Goal: Task Accomplishment & Management: Use online tool/utility

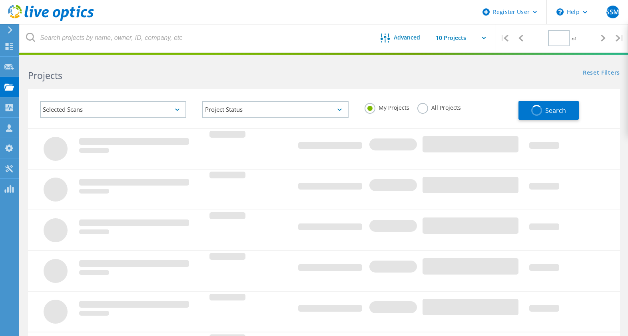
type input "1"
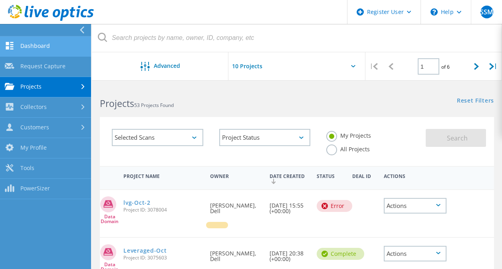
click at [48, 50] on link "Dashboard" at bounding box center [45, 46] width 91 height 20
click at [36, 42] on link "Dashboard" at bounding box center [45, 46] width 91 height 20
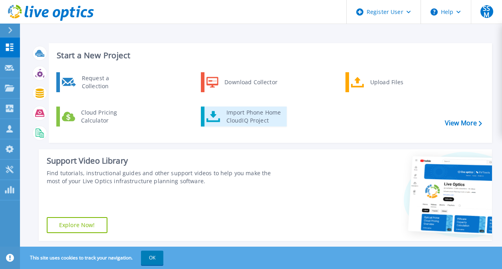
click at [232, 121] on div "Import Phone Home CloudIQ Project" at bounding box center [254, 117] width 62 height 16
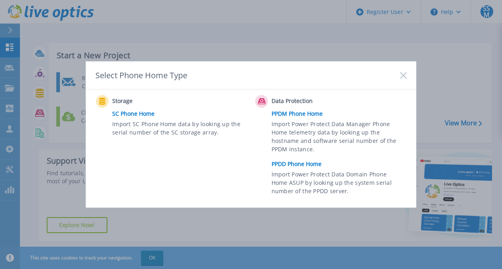
click at [306, 163] on link "PPDD Phone Home" at bounding box center [341, 164] width 139 height 12
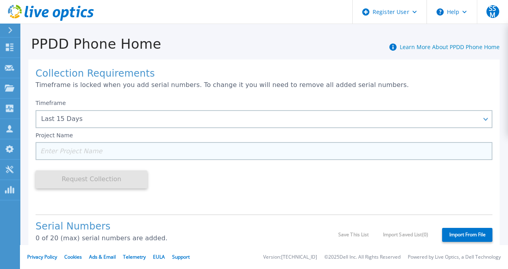
click at [60, 156] on input at bounding box center [264, 151] width 457 height 18
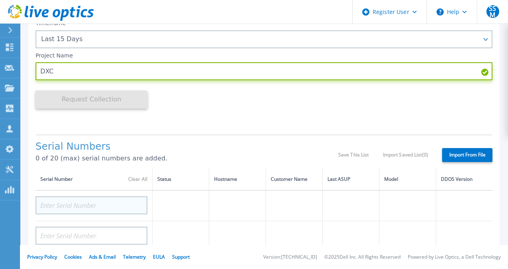
type input "DXC"
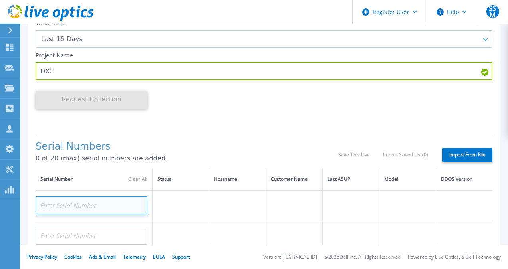
click at [65, 214] on input at bounding box center [92, 206] width 112 height 18
paste input "CKM00201800244"
type input "CKM00201800244"
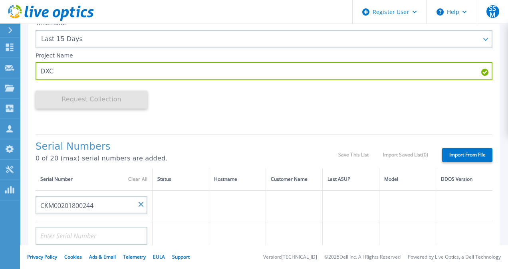
click at [191, 211] on td at bounding box center [181, 206] width 57 height 31
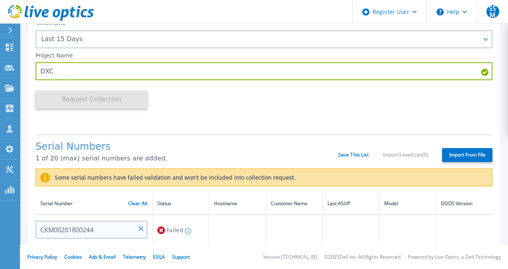
scroll to position [40, 0]
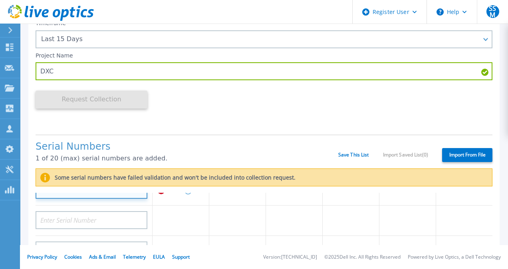
click at [108, 196] on input "CKM00201800244" at bounding box center [92, 190] width 112 height 18
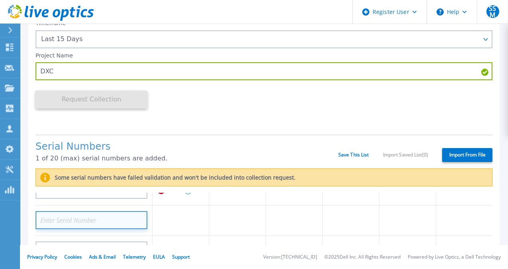
click at [104, 226] on input at bounding box center [92, 220] width 112 height 18
paste input "CKM00201801930"
type input "CKM00201801930"
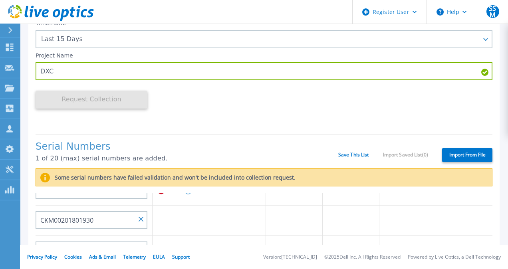
click at [203, 231] on td at bounding box center [181, 221] width 57 height 30
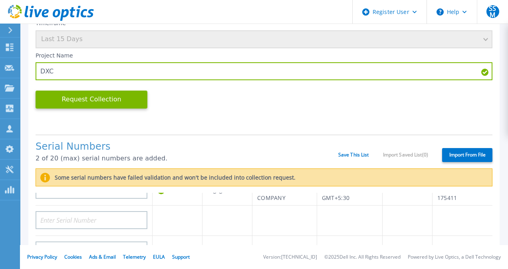
scroll to position [80, 0]
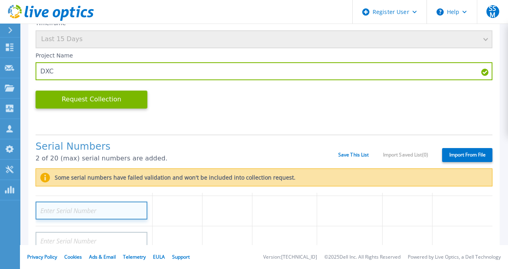
click at [107, 220] on input at bounding box center [92, 211] width 112 height 18
paste input "CKM00201100374"
type input "CKM00201100374"
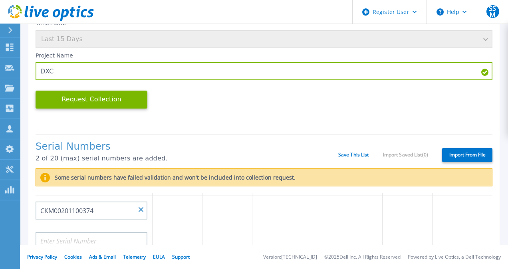
click at [204, 227] on td at bounding box center [228, 211] width 50 height 30
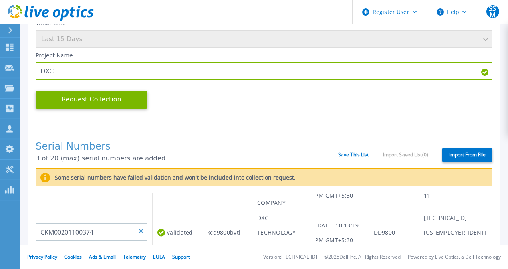
scroll to position [160, 0]
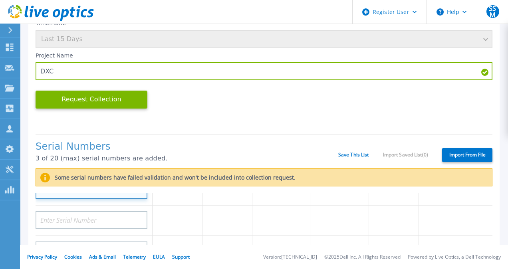
click at [107, 195] on input at bounding box center [92, 190] width 112 height 18
paste input "CKM00201501156"
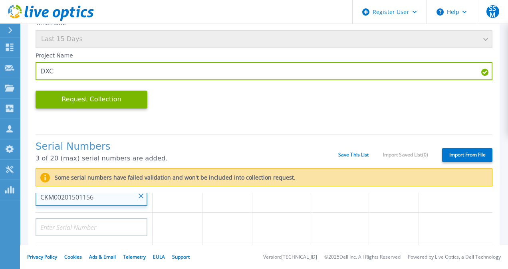
type input "CKM00201501156"
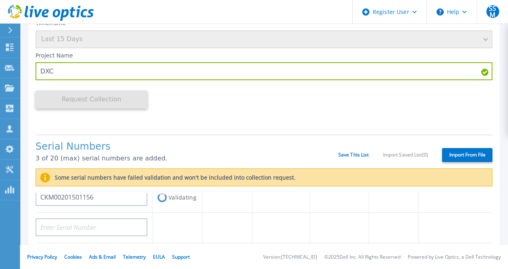
click at [297, 233] on td at bounding box center [282, 228] width 58 height 30
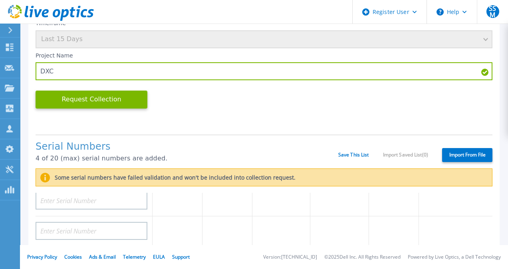
scroll to position [240, 0]
click at [96, 105] on button "Request Collection" at bounding box center [92, 100] width 112 height 18
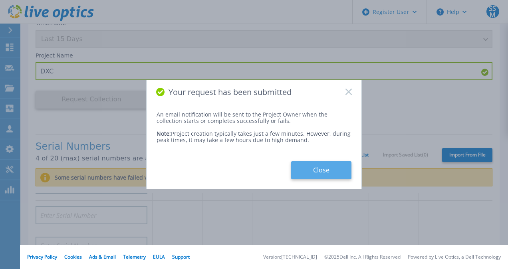
click at [310, 171] on button "Close" at bounding box center [321, 170] width 60 height 18
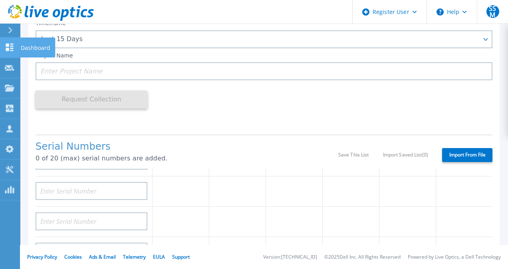
click at [5, 41] on link "Dashboard Dashboard" at bounding box center [10, 48] width 20 height 20
click at [8, 32] on icon at bounding box center [10, 30] width 4 height 6
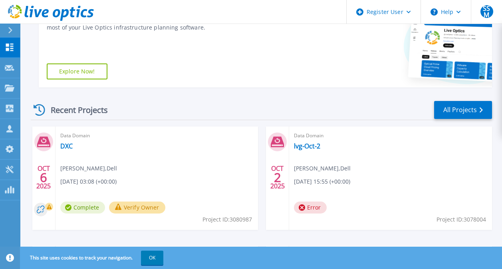
scroll to position [160, 0]
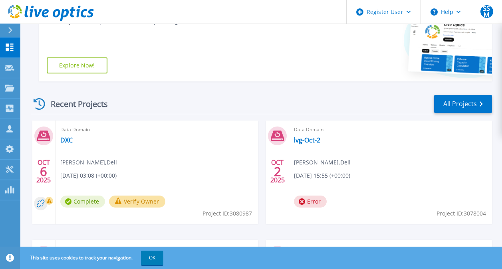
click at [132, 202] on button "Verify Owner" at bounding box center [137, 202] width 56 height 12
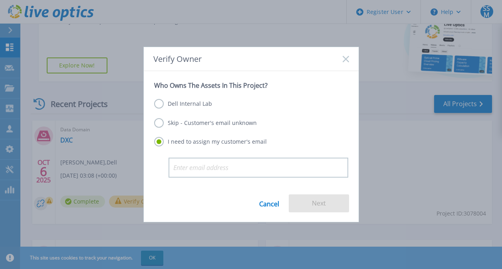
click at [164, 107] on label "Dell Internal Lab" at bounding box center [183, 104] width 58 height 10
click at [0, 0] on input "Dell Internal Lab" at bounding box center [0, 0] width 0 height 0
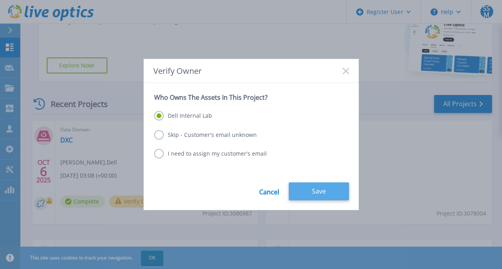
click at [305, 198] on button "Save" at bounding box center [319, 192] width 60 height 18
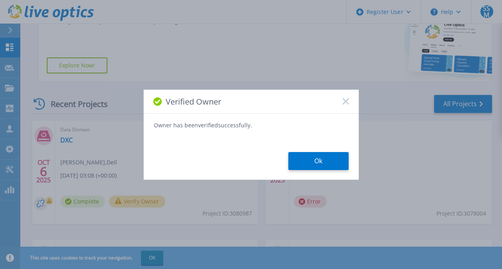
click at [317, 165] on button "Ok" at bounding box center [318, 161] width 60 height 18
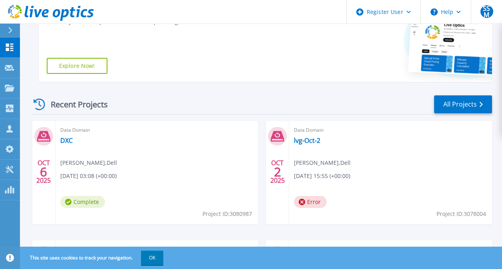
scroll to position [160, 0]
click at [149, 261] on button "OK" at bounding box center [152, 258] width 22 height 14
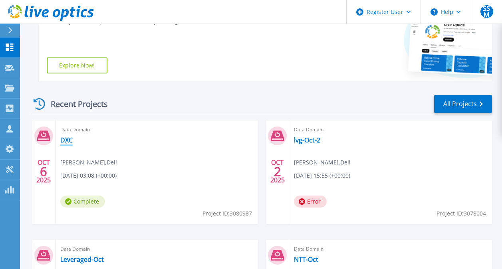
click at [66, 140] on link "DXC" at bounding box center [66, 140] width 12 height 8
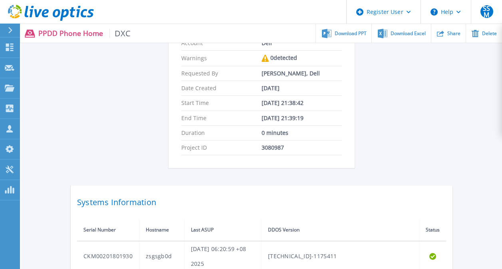
scroll to position [80, 0]
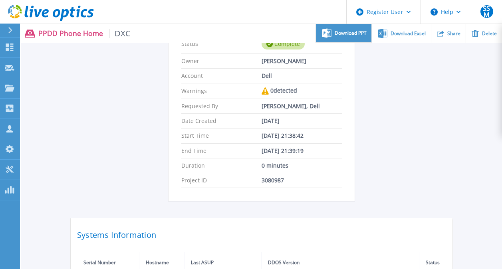
click at [351, 36] on span "Download PPT" at bounding box center [351, 33] width 32 height 5
click at [375, 190] on div "DXC Status Complete Owner [PERSON_NAME] Account Dell Warnings 0 detected Reques…" at bounding box center [262, 182] width 382 height 377
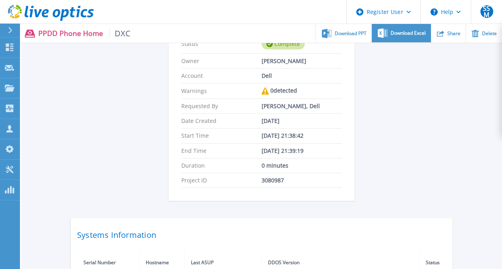
click at [398, 34] on span "Download Excel" at bounding box center [408, 33] width 35 height 5
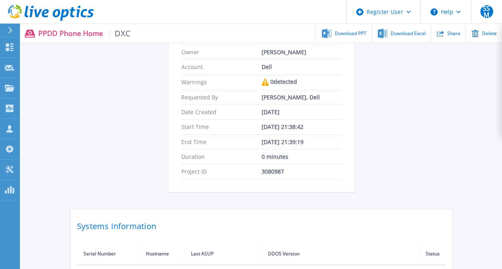
scroll to position [0, 0]
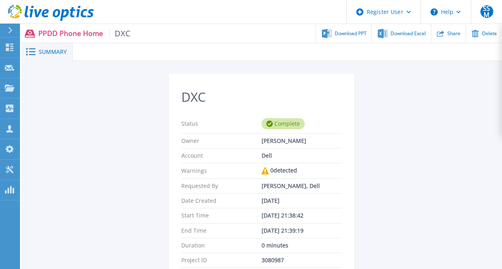
click at [478, 104] on div "DXC Status Complete Owner Sadaf Shahana Mariam Account Dell Warnings 0 detected…" at bounding box center [261, 262] width 481 height 402
click at [443, 30] on icon at bounding box center [440, 33] width 7 height 7
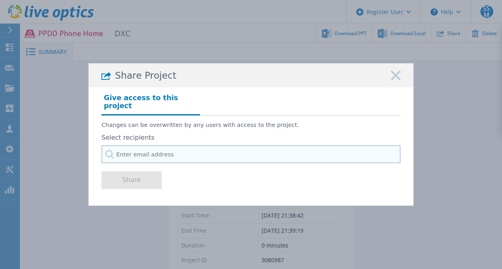
click at [149, 153] on input "text" at bounding box center [250, 154] width 299 height 18
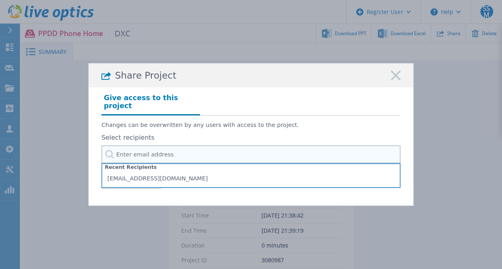
click at [182, 155] on input "text" at bounding box center [250, 154] width 299 height 18
paste input "Sudarshan.Acharya@dell.com"
type input "Sudarshan.Acharya@dell.com"
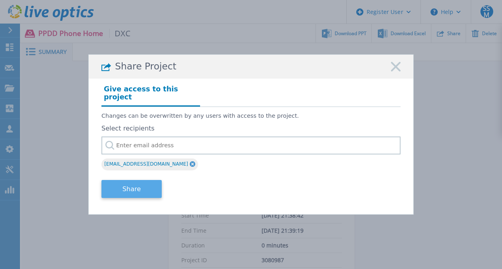
click at [141, 182] on button "Share" at bounding box center [131, 189] width 60 height 18
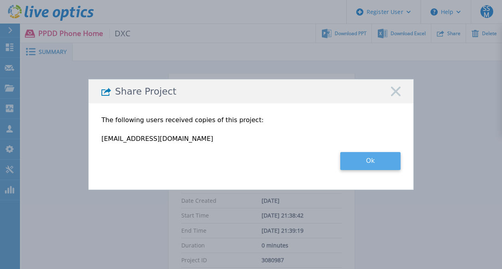
click at [354, 164] on button "Ok" at bounding box center [370, 161] width 60 height 18
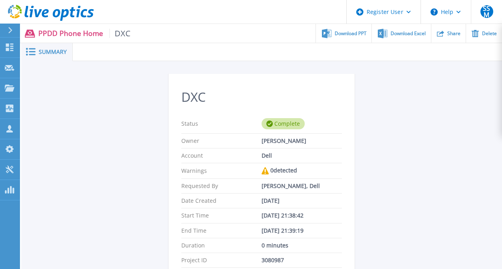
click at [11, 28] on icon at bounding box center [10, 30] width 4 height 6
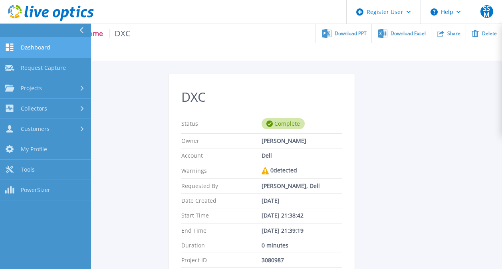
click at [55, 42] on link "Dashboard Dashboard" at bounding box center [45, 48] width 91 height 20
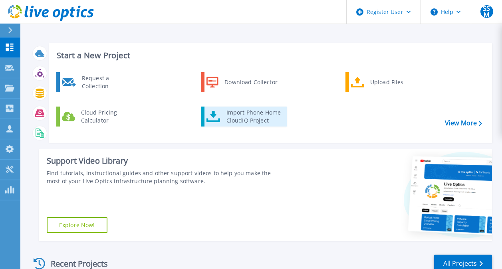
click at [246, 125] on link "Import Phone Home CloudIQ Project" at bounding box center [244, 117] width 86 height 20
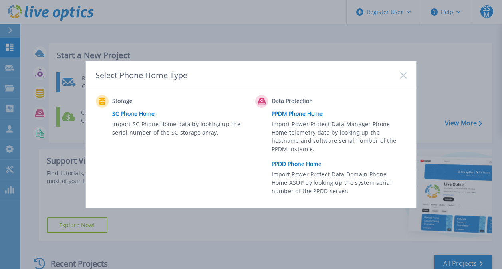
click at [284, 162] on link "PPDD Phone Home" at bounding box center [341, 164] width 139 height 12
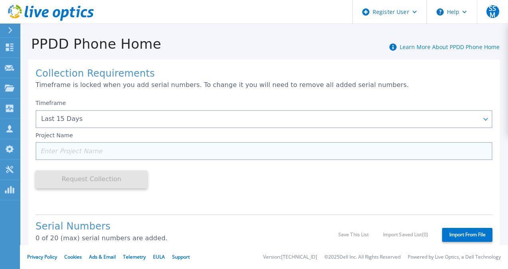
click at [57, 154] on input at bounding box center [264, 151] width 457 height 18
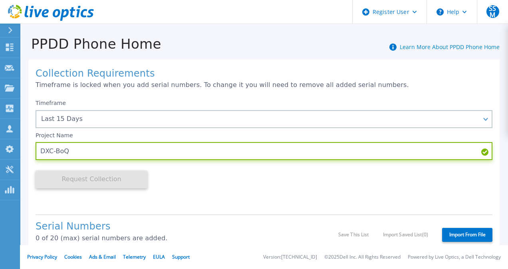
type input "DXC-BoQ"
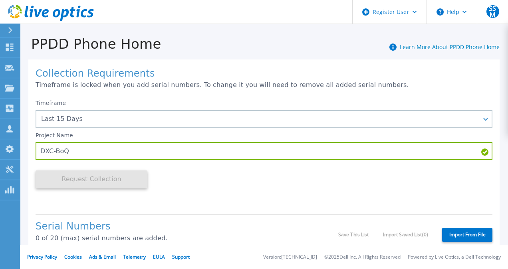
drag, startPoint x: 187, startPoint y: 183, endPoint x: 183, endPoint y: 186, distance: 4.3
click at [187, 184] on div "Timeframe Last 15 Days Last 15 Days Last 2 Months Last 6 Months Last 1 Year Las…" at bounding box center [264, 151] width 457 height 113
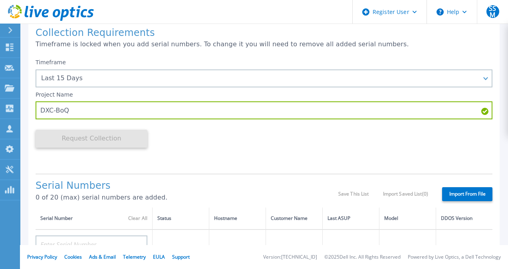
scroll to position [120, 0]
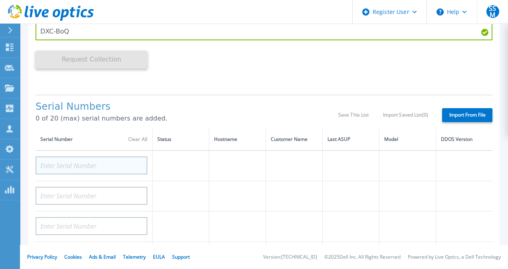
drag, startPoint x: 56, startPoint y: 175, endPoint x: 64, endPoint y: 170, distance: 9.7
click at [56, 175] on td at bounding box center [94, 166] width 117 height 31
click at [64, 170] on input at bounding box center [92, 166] width 112 height 18
paste input "71CKM001832014"
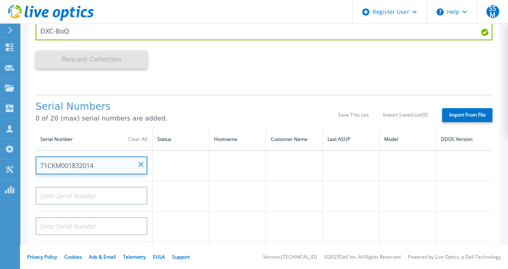
click at [48, 165] on input "71CKM001832014" at bounding box center [92, 166] width 112 height 18
type input "CKM001832014"
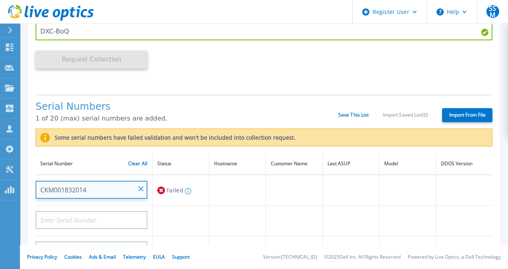
click at [105, 189] on input "CKM001832014" at bounding box center [92, 190] width 112 height 18
click at [100, 189] on input "CKM001832014" at bounding box center [92, 190] width 112 height 18
click at [104, 192] on input "CKM001832014" at bounding box center [92, 190] width 112 height 18
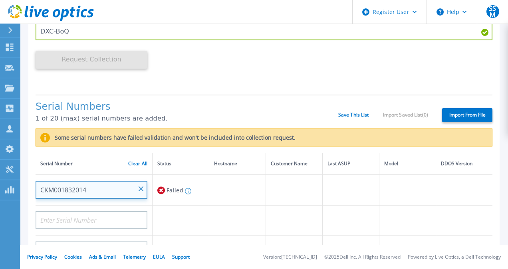
click at [104, 192] on input "CKM001832014" at bounding box center [92, 190] width 112 height 18
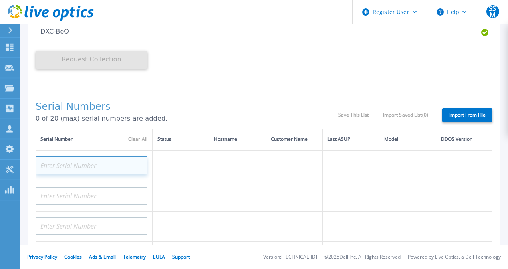
click at [96, 167] on input at bounding box center [92, 166] width 112 height 18
paste input "CKM00183202216"
type input "CKM00183202216"
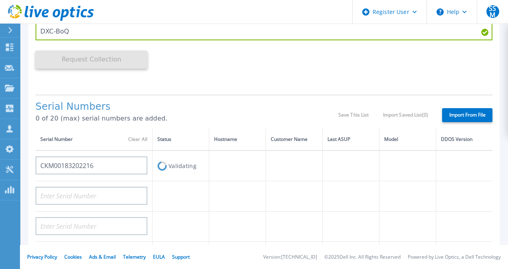
click at [174, 190] on td at bounding box center [181, 196] width 57 height 30
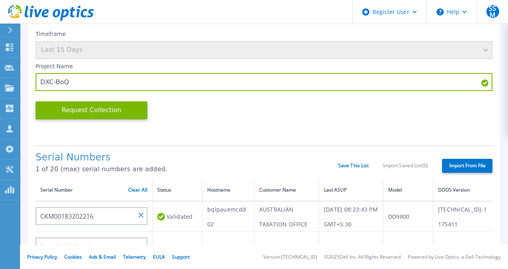
scroll to position [80, 0]
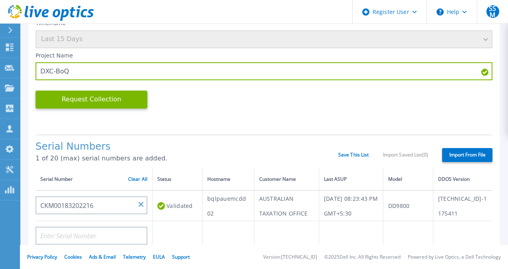
click at [492, 119] on div "Collection Requirements Timeframe is locked when you add serial numbers. To cha…" at bounding box center [263, 238] width 471 height 517
click at [495, 121] on div "Collection Requirements Timeframe is locked when you add serial numbers. To cha…" at bounding box center [264, 234] width 488 height 524
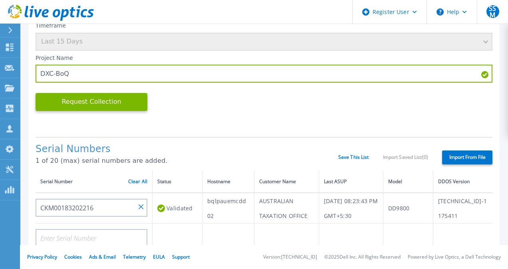
click at [320, 112] on div "Timeframe Last 15 Days Project Name DXC-BoQ Request Collection This might take …" at bounding box center [264, 74] width 457 height 113
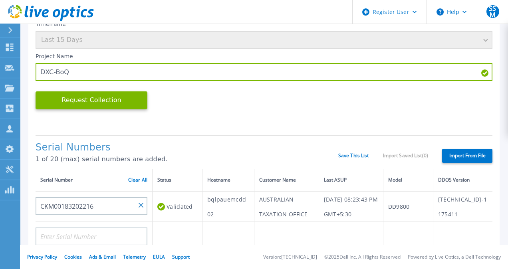
scroll to position [120, 0]
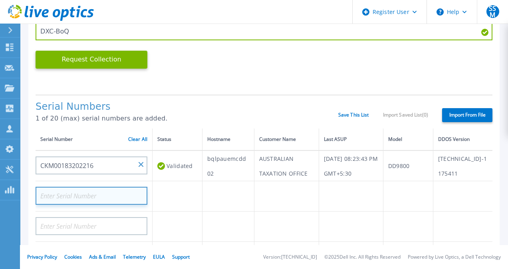
click at [121, 205] on input at bounding box center [92, 196] width 112 height 18
click at [102, 205] on input at bounding box center [92, 196] width 112 height 18
paste input "CKM00183201479"
type input "CKM00183201479"
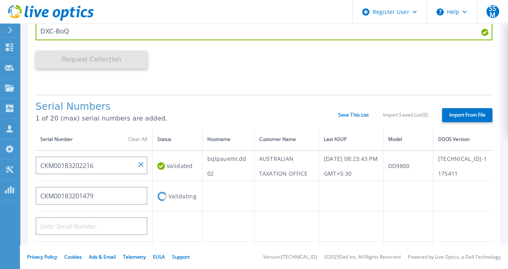
click at [215, 212] on td at bounding box center [229, 196] width 52 height 30
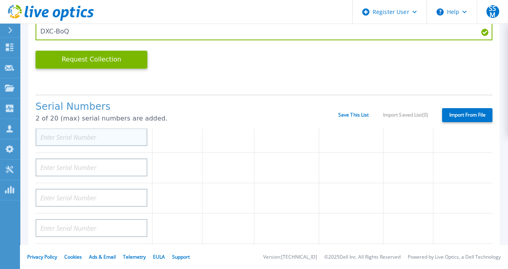
scroll to position [80, 0]
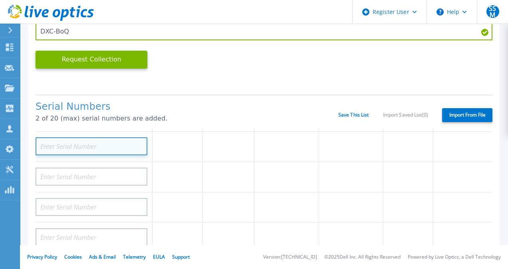
click at [85, 155] on input at bounding box center [92, 146] width 112 height 18
paste input "CKM00183202215"
type input "CKM00183202215"
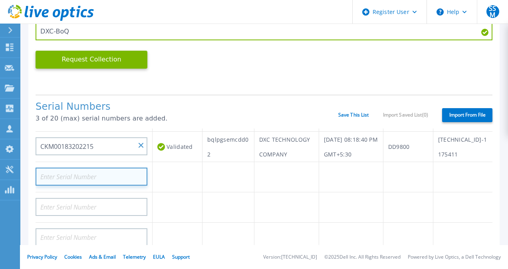
click at [101, 186] on input at bounding box center [92, 177] width 112 height 18
paste input "CKM00183201475"
type input "CKM00183201475"
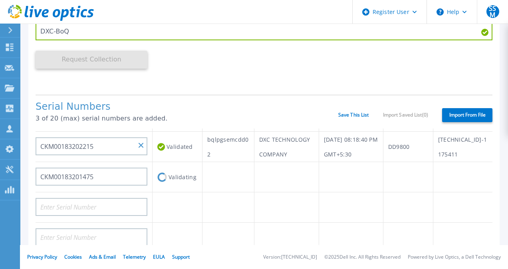
click at [179, 193] on td "Validating" at bounding box center [178, 177] width 50 height 30
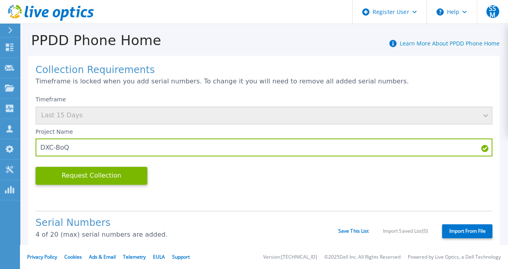
scroll to position [0, 0]
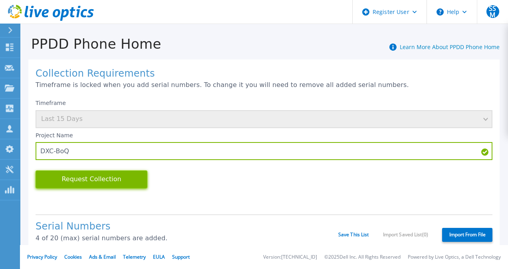
click at [100, 181] on button "Request Collection" at bounding box center [92, 180] width 112 height 18
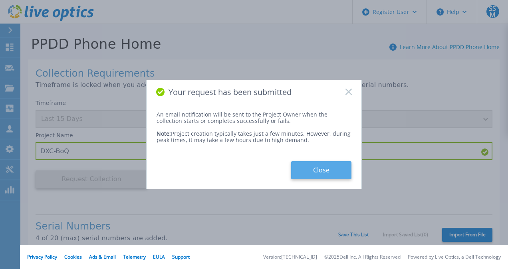
click at [332, 170] on button "Close" at bounding box center [321, 170] width 60 height 18
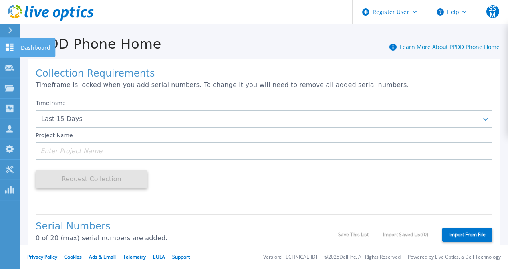
click at [8, 45] on icon at bounding box center [10, 48] width 8 height 8
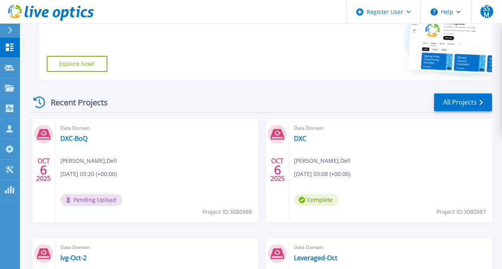
scroll to position [200, 0]
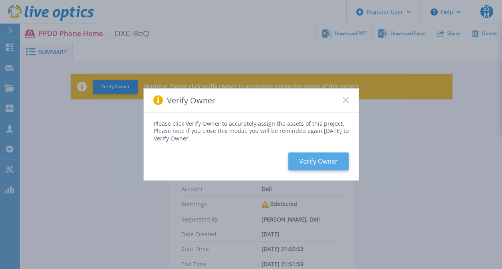
click at [310, 162] on button "Verify Owner" at bounding box center [318, 162] width 60 height 18
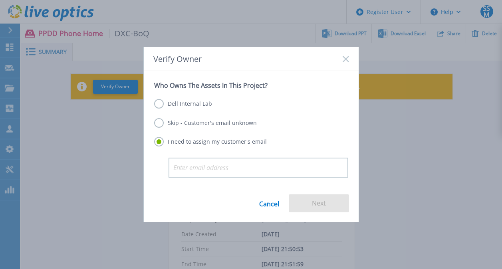
click at [171, 102] on label "Dell Internal Lab" at bounding box center [183, 104] width 58 height 10
click at [0, 0] on input "Dell Internal Lab" at bounding box center [0, 0] width 0 height 0
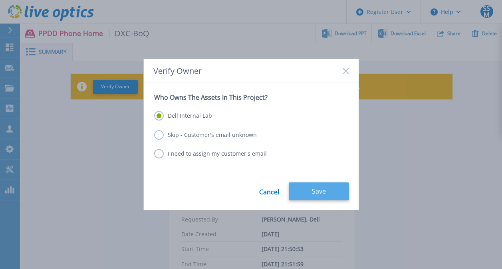
click at [312, 194] on button "Save" at bounding box center [319, 192] width 60 height 18
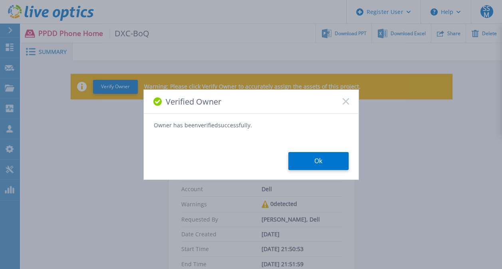
click at [313, 160] on button "Ok" at bounding box center [318, 161] width 60 height 18
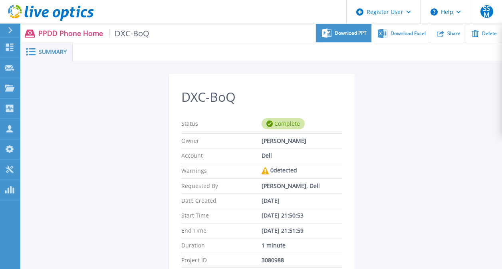
click at [351, 29] on div "Download PPT" at bounding box center [344, 33] width 56 height 19
drag, startPoint x: 145, startPoint y: 89, endPoint x: 161, endPoint y: 87, distance: 16.6
click at [145, 89] on div "DXC-BoQ Status Complete Owner [PERSON_NAME] Account Dell Warnings 0 detected Re…" at bounding box center [262, 248] width 382 height 348
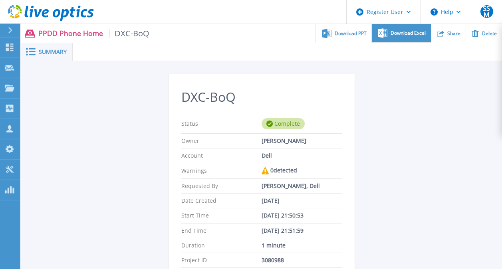
click at [402, 39] on div "Download Excel" at bounding box center [401, 33] width 59 height 19
